Goal: Task Accomplishment & Management: Manage account settings

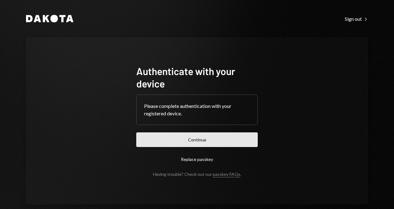
click at [207, 141] on button "Continue" at bounding box center [197, 139] width 122 height 15
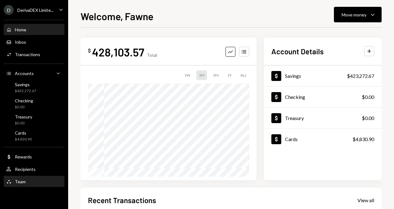
click at [20, 183] on div "Team" at bounding box center [20, 181] width 11 height 5
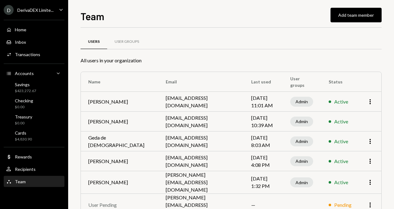
scroll to position [42, 0]
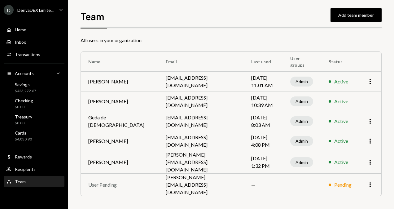
click at [391, 195] on div "Team Add team member Users User Groups All users in your organization Name Emai…" at bounding box center [231, 104] width 326 height 209
click at [118, 7] on div "Team Add team member Users User Groups All users in your organization Name Emai…" at bounding box center [231, 104] width 326 height 209
